Goal: Task Accomplishment & Management: Complete application form

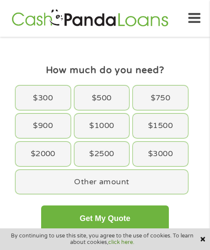
click at [96, 124] on div "$1000" at bounding box center [101, 126] width 55 height 24
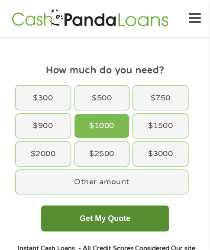
click at [118, 218] on button "Get My Quote" at bounding box center [105, 218] width 128 height 26
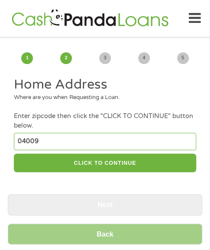
type input "04009"
click at [115, 185] on div "Home Address Where are you when Requesting a Loan. Enter zipcode then click the…" at bounding box center [105, 164] width 194 height 176
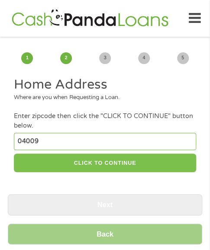
click at [113, 169] on button "CLICK TO CONTINUE" at bounding box center [105, 162] width 182 height 19
type input "04009"
type input "Bridgton"
select select "[US_STATE]"
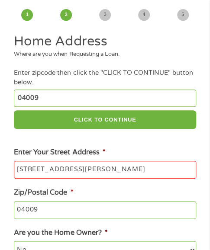
scroll to position [216, 0]
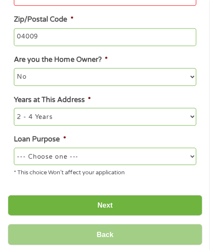
type input "[STREET_ADDRESS][PERSON_NAME]"
drag, startPoint x: 112, startPoint y: 153, endPoint x: 97, endPoint y: 157, distance: 15.2
click at [112, 153] on select "--- Choose one --- Pay Bills Debt Consolidation Home Improvement Major Purchase…" at bounding box center [105, 155] width 182 height 17
select select "other"
click at [14, 148] on select "--- Choose one --- Pay Bills Debt Consolidation Home Improvement Major Purchase…" at bounding box center [105, 155] width 182 height 17
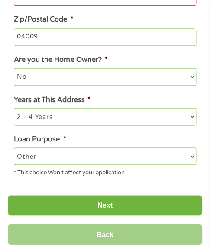
click at [72, 194] on div "Back Next" at bounding box center [105, 220] width 194 height 65
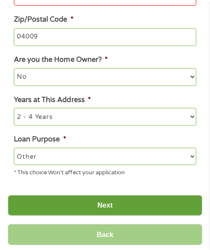
click at [72, 199] on input "Next" at bounding box center [105, 205] width 194 height 21
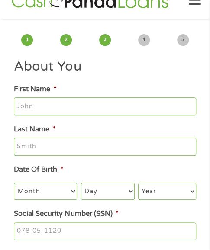
scroll to position [0, 0]
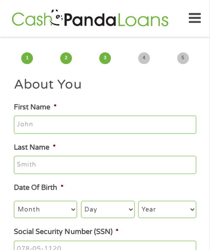
type input "[PERSON_NAME]"
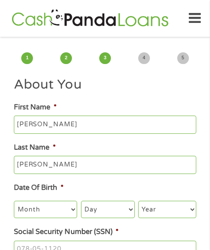
click at [49, 213] on select "Month 1 2 3 4 5 6 7 8 9 10 11 12" at bounding box center [45, 209] width 63 height 17
select select "12"
click at [14, 201] on select "Month 1 2 3 4 5 6 7 8 9 10 11 12" at bounding box center [45, 209] width 63 height 17
click at [97, 203] on select "Day 1 2 3 4 5 6 7 8 9 10 11 12 13 14 15 16 17 18 19 20 21 22 23 24 25 26 27 28 …" at bounding box center [108, 209] width 54 height 17
select select "8"
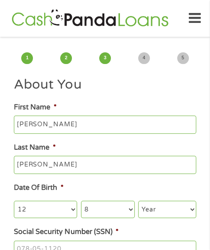
click at [81, 201] on select "Day 1 2 3 4 5 6 7 8 9 10 11 12 13 14 15 16 17 18 19 20 21 22 23 24 25 26 27 28 …" at bounding box center [108, 209] width 54 height 17
click at [160, 206] on select "Year [DATE] 2006 2005 2004 2003 2002 2001 2000 1999 1998 1997 1996 1995 1994 19…" at bounding box center [167, 209] width 58 height 17
select select "1988"
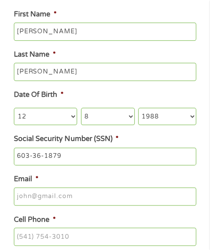
scroll to position [173, 0]
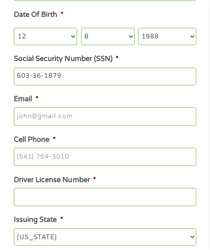
type input "603-36-1879"
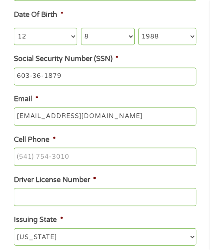
type input "[EMAIL_ADDRESS][DOMAIN_NAME]"
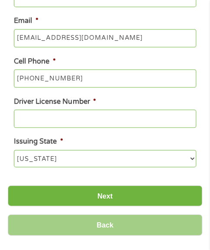
scroll to position [259, 0]
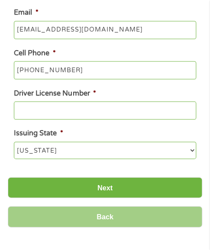
type input "[PHONE_NUMBER]"
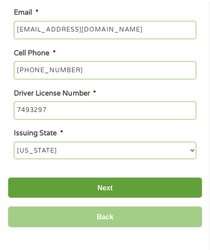
type input "7493297"
click at [100, 190] on input "Next" at bounding box center [105, 187] width 194 height 21
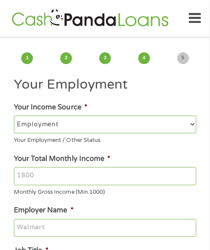
scroll to position [0, 0]
click at [102, 172] on input "Your Total Monthly Income *" at bounding box center [105, 176] width 182 height 18
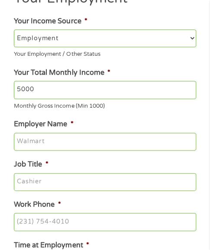
scroll to position [86, 0]
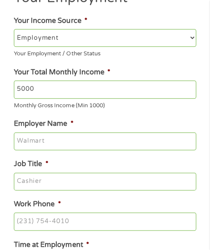
type input "5000"
click at [114, 141] on input "[PERSON_NAME] Investment" at bounding box center [105, 141] width 182 height 18
type input "[PERSON_NAME] Investments"
click at [138, 185] on input "Job Title *" at bounding box center [105, 182] width 182 height 18
type input "(___) ___-____"
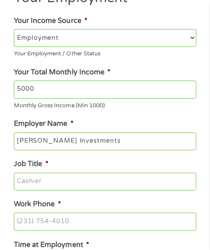
click at [141, 180] on input "Job Title *" at bounding box center [105, 182] width 182 height 18
type input "Manager"
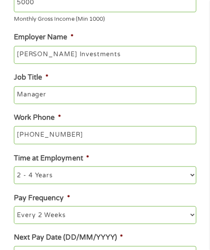
scroll to position [216, 0]
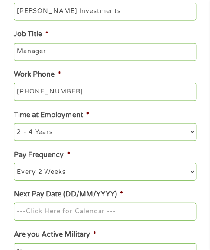
type input "[PHONE_NUMBER]"
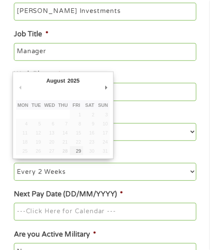
click at [117, 206] on input "Next Pay Date (DD/MM/YYYY) *" at bounding box center [105, 211] width 182 height 18
type input "[DATE]"
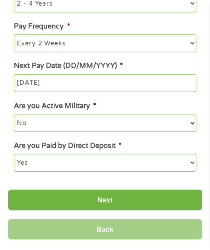
scroll to position [346, 0]
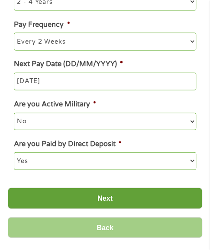
click at [127, 194] on input "Next" at bounding box center [105, 198] width 194 height 21
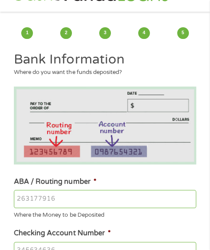
scroll to position [43, 0]
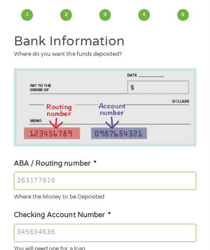
type input "071921891"
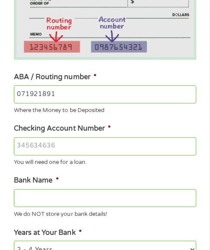
type input "8590986434"
click at [147, 99] on input "071921891" at bounding box center [105, 94] width 182 height 18
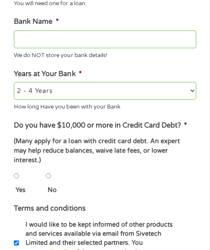
type input "PNC BANK NA"
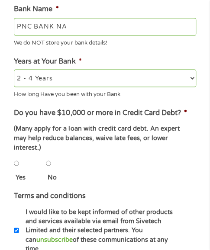
scroll to position [303, 0]
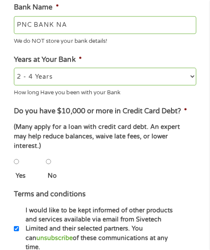
type input "071921891"
click at [51, 153] on li "No" at bounding box center [61, 167] width 31 height 28
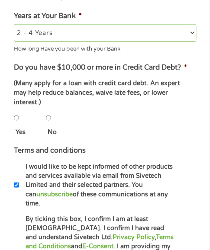
click at [51, 109] on input "No" at bounding box center [48, 117] width 5 height 17
radio input "true"
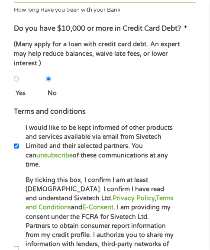
scroll to position [519, 0]
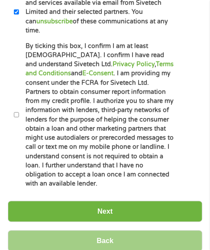
click at [65, 133] on label "By ticking this box, I confirm I am at least [DEMOGRAPHIC_DATA]. I confirm I ha…" at bounding box center [96, 115] width 154 height 147
click at [19, 123] on input "By ticking this box, I confirm I am at least [DEMOGRAPHIC_DATA]. I confirm I ha…" at bounding box center [16, 114] width 5 height 17
checkbox input "true"
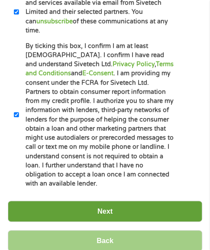
click at [77, 201] on input "Next" at bounding box center [105, 211] width 194 height 21
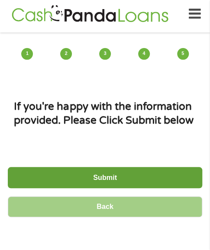
scroll to position [0, 0]
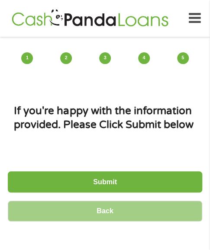
drag, startPoint x: 106, startPoint y: 179, endPoint x: 115, endPoint y: 175, distance: 9.5
click at [106, 179] on input "Submit" at bounding box center [105, 181] width 194 height 21
